Goal: Information Seeking & Learning: Check status

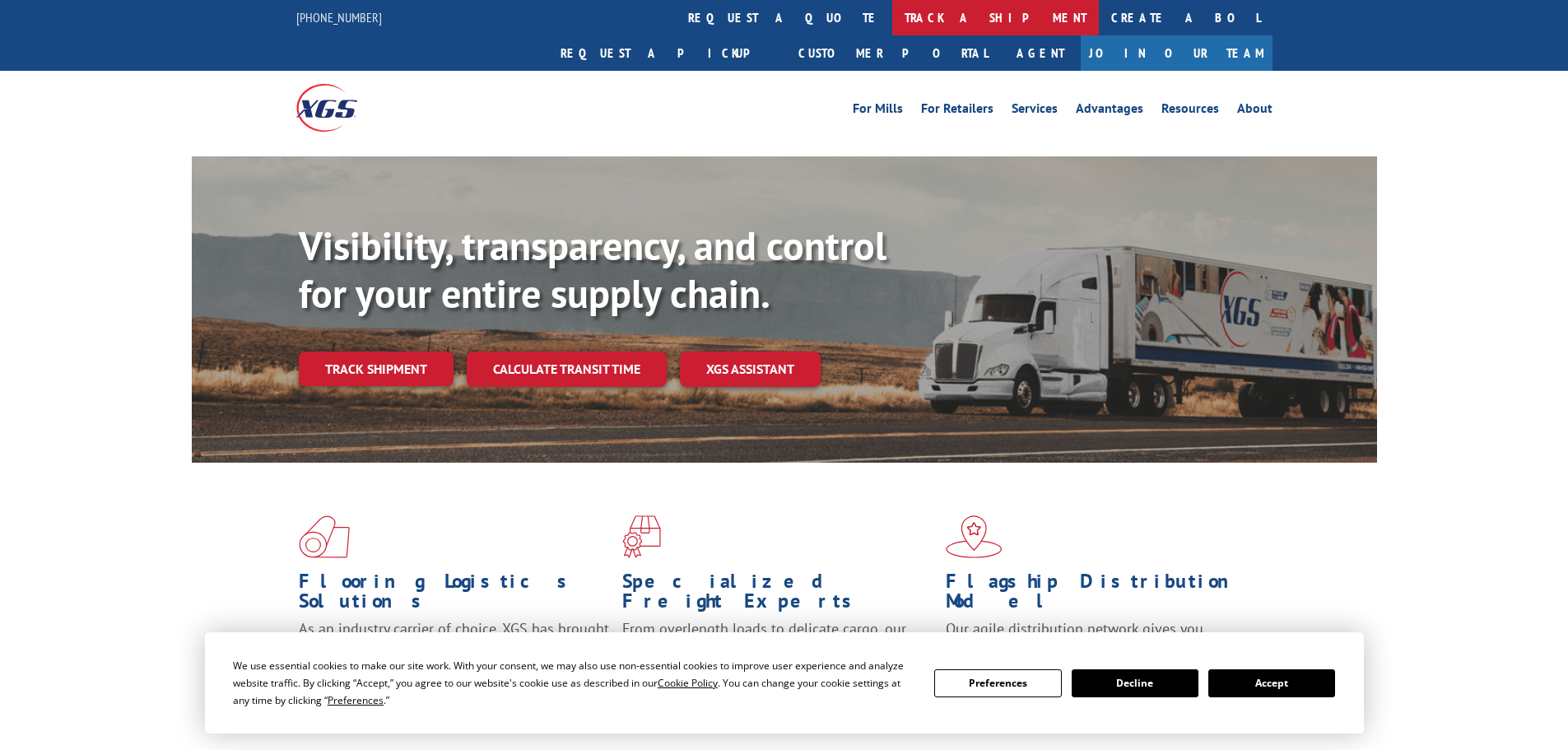
click at [892, 15] on link "track a shipment" at bounding box center [995, 17] width 206 height 35
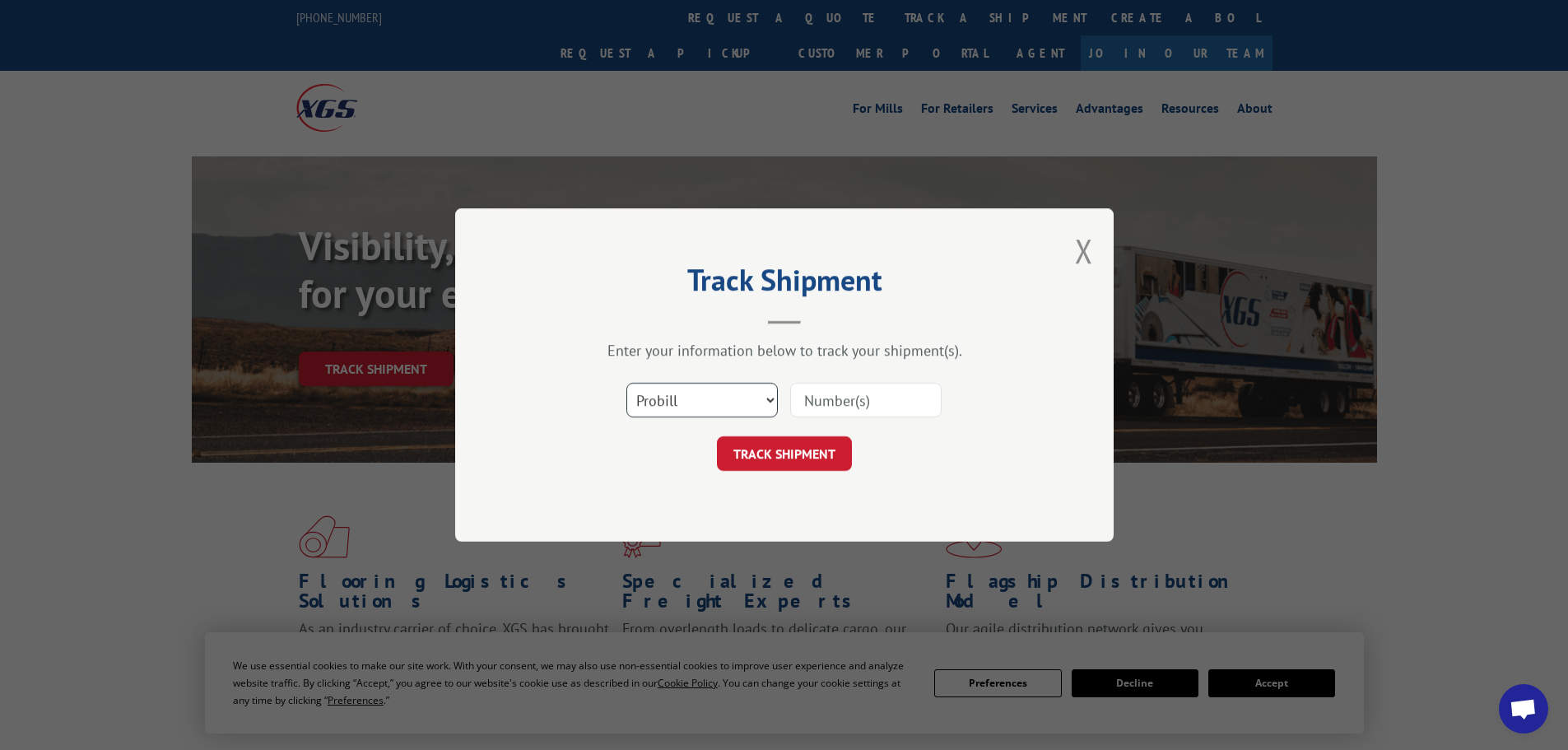
click at [665, 390] on select "Select category... Probill BOL PO" at bounding box center [702, 400] width 151 height 34
select select "bol"
click at [627, 383] on select "Select category... Probill BOL PO" at bounding box center [702, 400] width 151 height 34
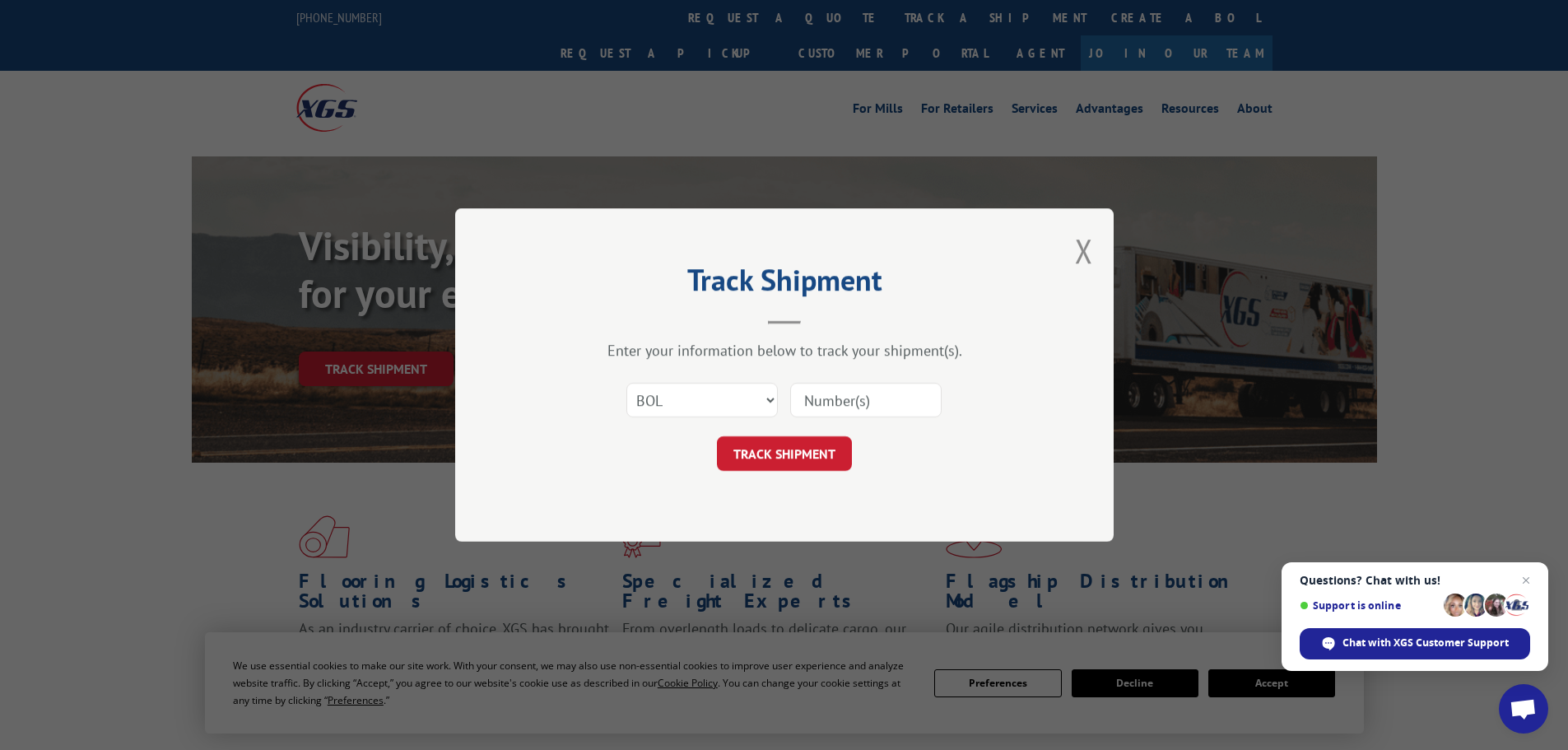
click at [819, 399] on input at bounding box center [865, 400] width 151 height 34
paste input "7051851"
click at [808, 398] on input "7051851" at bounding box center [865, 400] width 151 height 34
type input "7051851"
click at [780, 461] on button "TRACK SHIPMENT" at bounding box center [784, 453] width 135 height 34
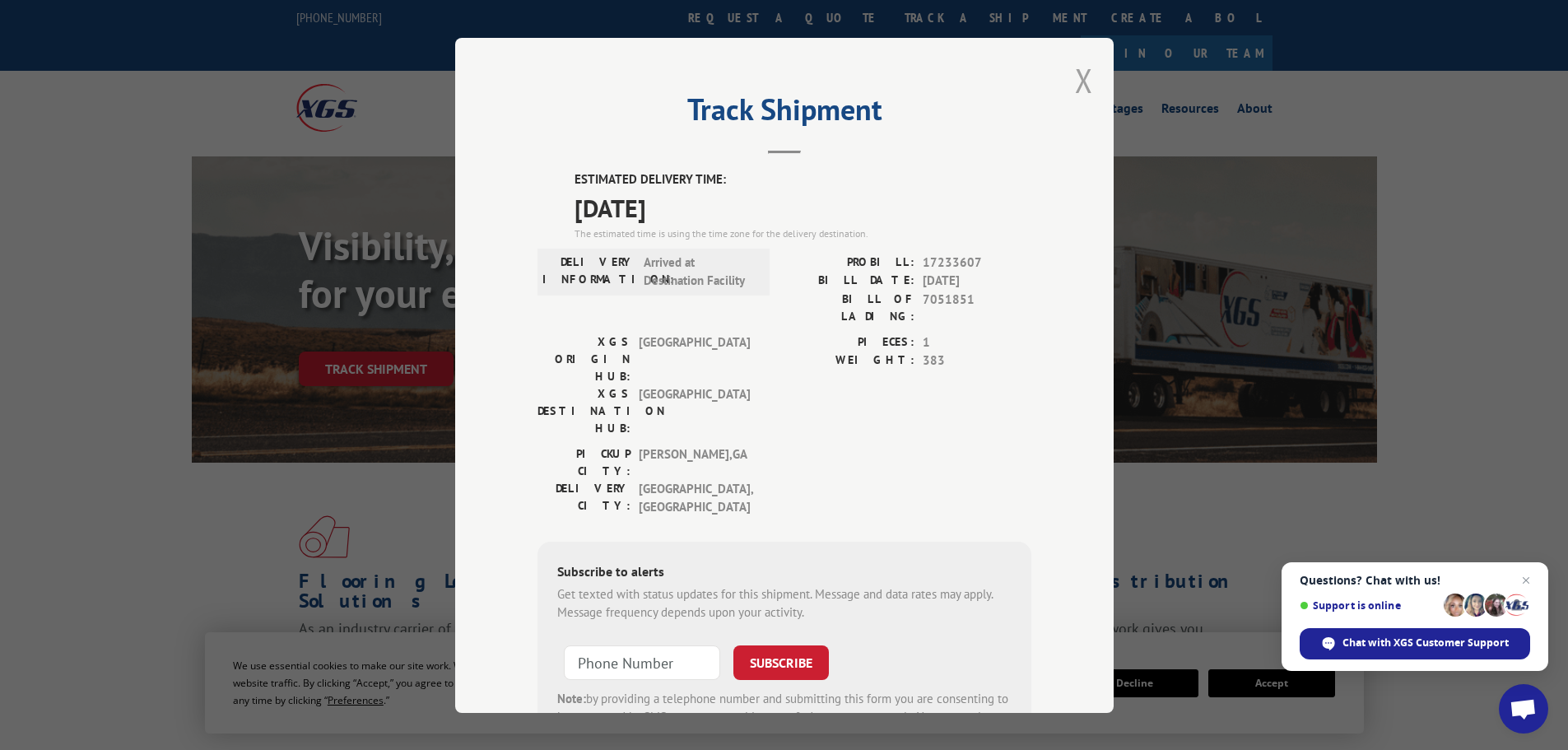
click at [1077, 81] on button "Close modal" at bounding box center [1083, 81] width 18 height 43
